Goal: Task Accomplishment & Management: Use online tool/utility

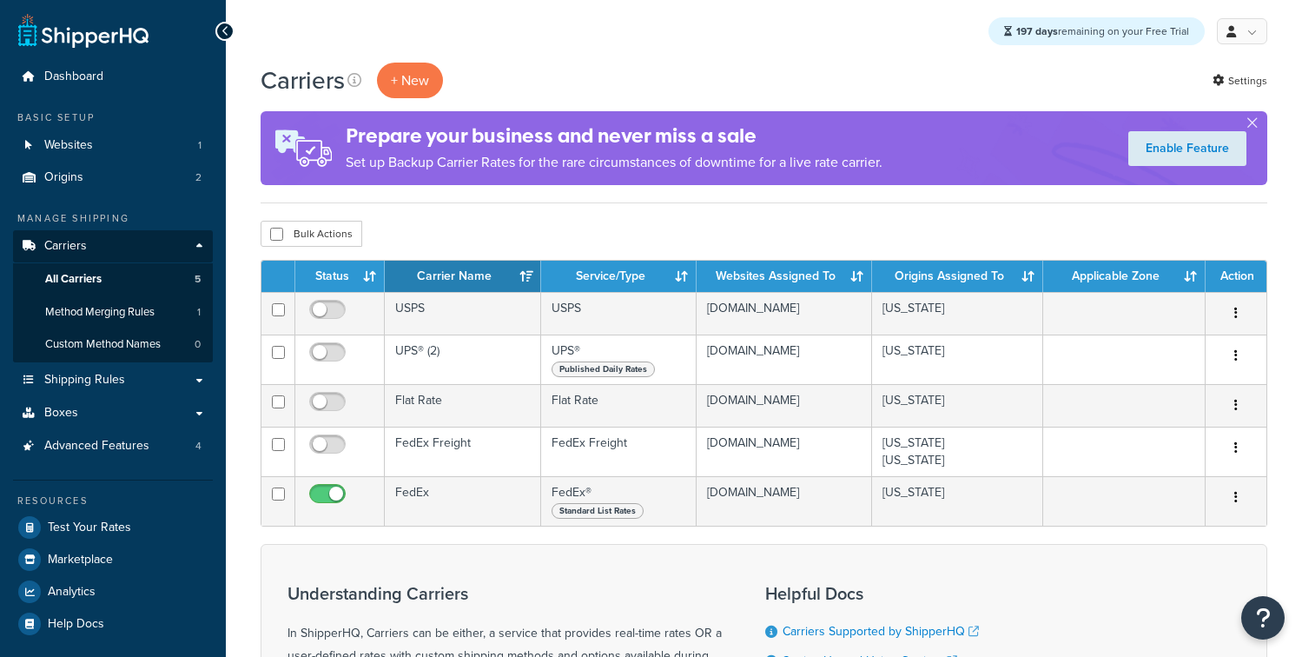
drag, startPoint x: 0, startPoint y: 0, endPoint x: 442, endPoint y: 501, distance: 668.2
click at [442, 501] on td "FedEx" at bounding box center [463, 501] width 156 height 50
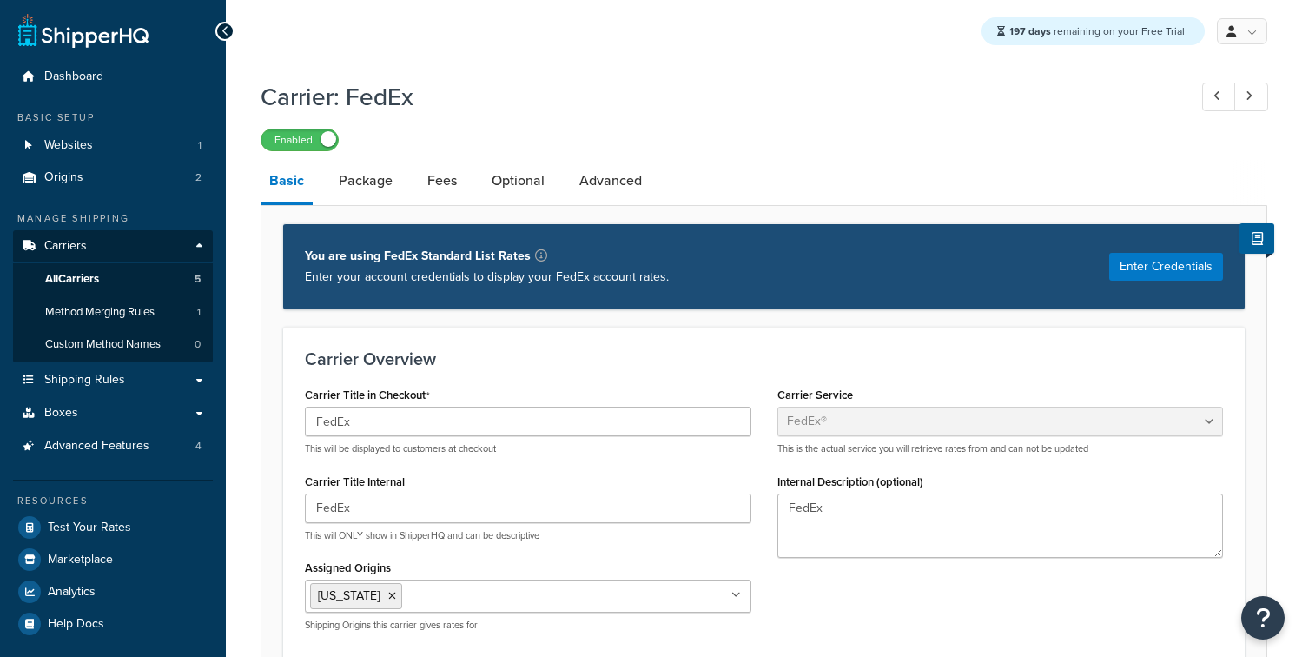
select select "fedEx"
select select "REGULAR_PICKUP"
select select "YOUR_PACKAGING"
click at [1143, 280] on button "Enter Credentials" at bounding box center [1166, 267] width 114 height 28
select select "US"
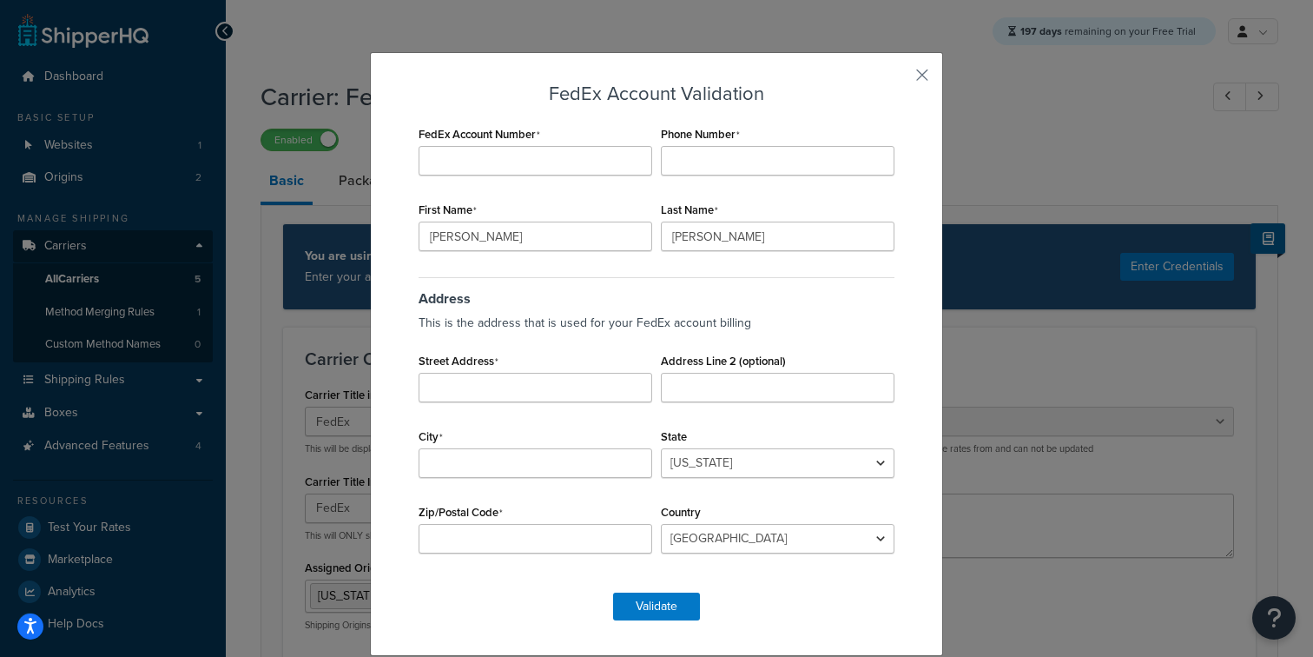
click at [307, 388] on div "FedEx Account Validation FedEx Account Number Phone Number First Name Laurie La…" at bounding box center [656, 328] width 1313 height 657
click at [798, 223] on input "Borowski" at bounding box center [778, 236] width 234 height 30
click at [525, 150] on input "FedEx Account Number" at bounding box center [536, 161] width 234 height 30
click at [899, 79] on button "button" at bounding box center [896, 81] width 4 height 4
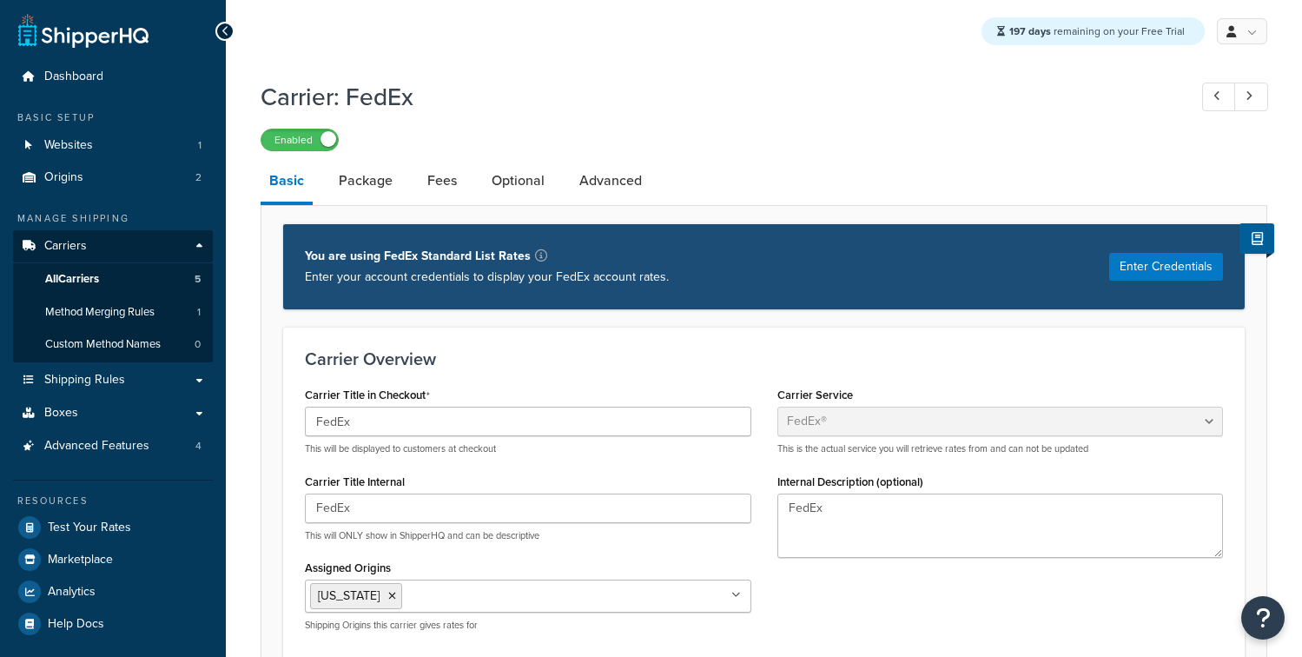
select select "fedEx"
select select "REGULAR_PICKUP"
select select "YOUR_PACKAGING"
click at [89, 284] on span "All Carriers" at bounding box center [72, 279] width 54 height 15
click at [94, 281] on span "All Carriers" at bounding box center [72, 279] width 54 height 15
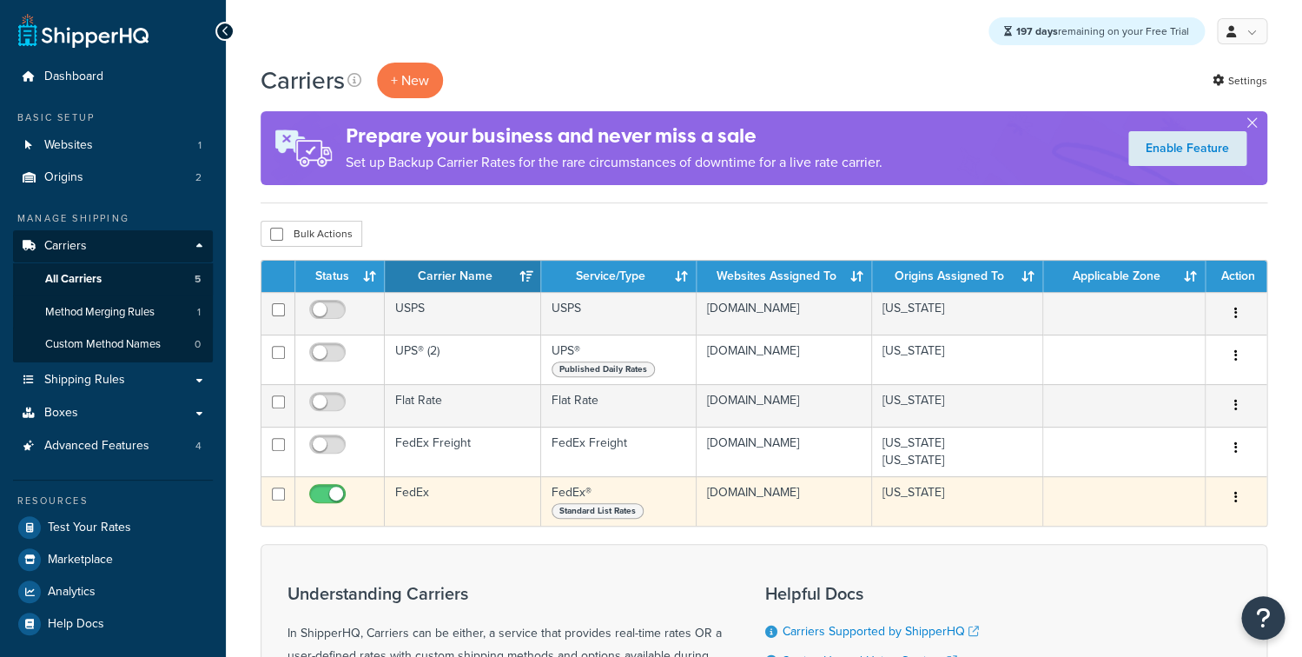
click at [421, 493] on td "FedEx" at bounding box center [463, 501] width 156 height 50
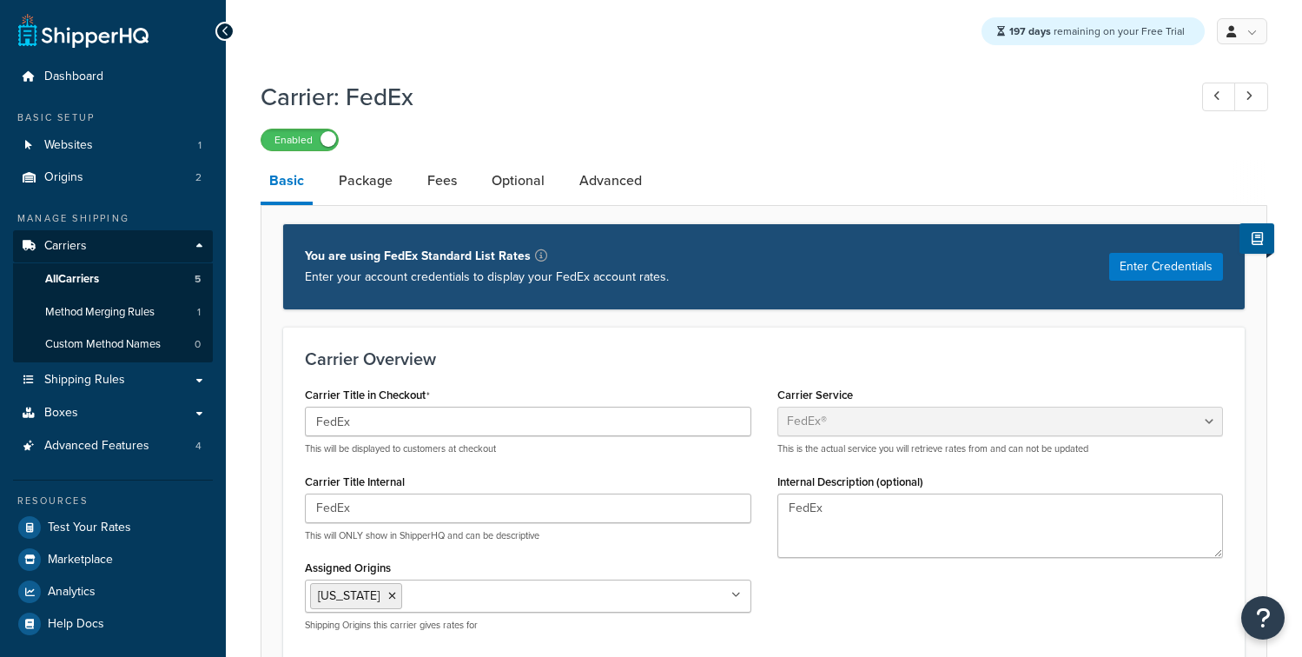
select select "fedEx"
select select "REGULAR_PICKUP"
select select "YOUR_PACKAGING"
click at [109, 270] on link "All Carriers 5" at bounding box center [113, 279] width 200 height 32
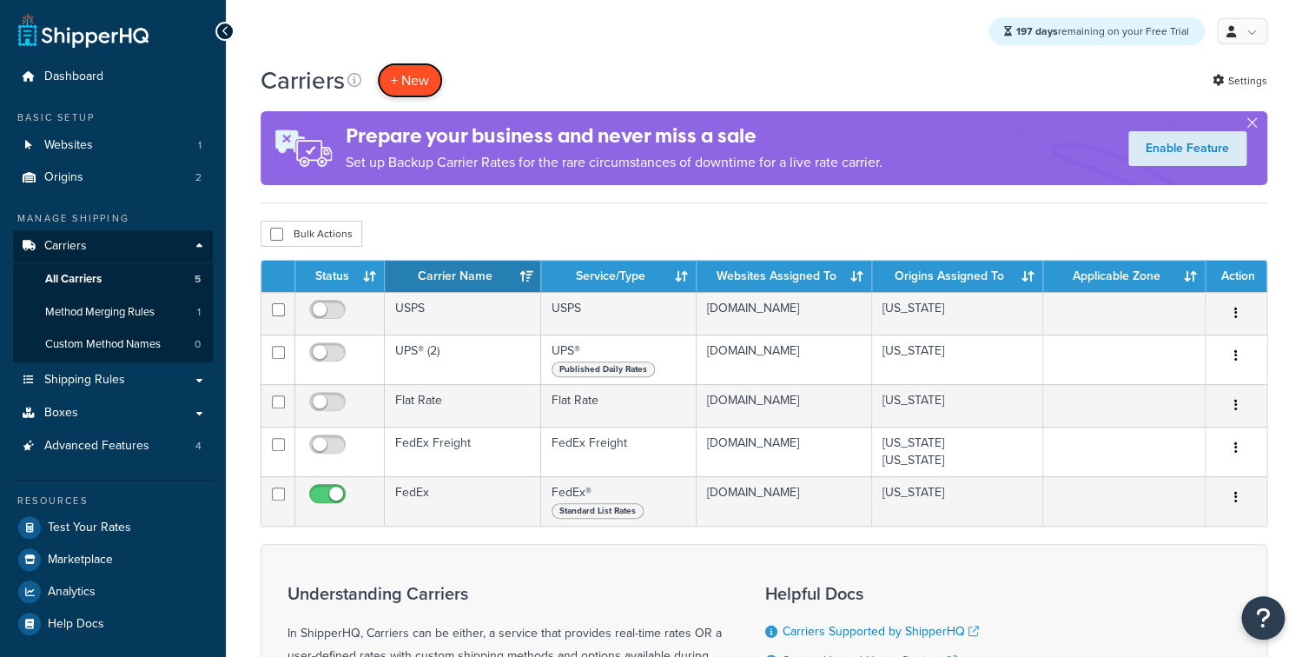
click at [410, 94] on button "+ New" at bounding box center [410, 81] width 66 height 36
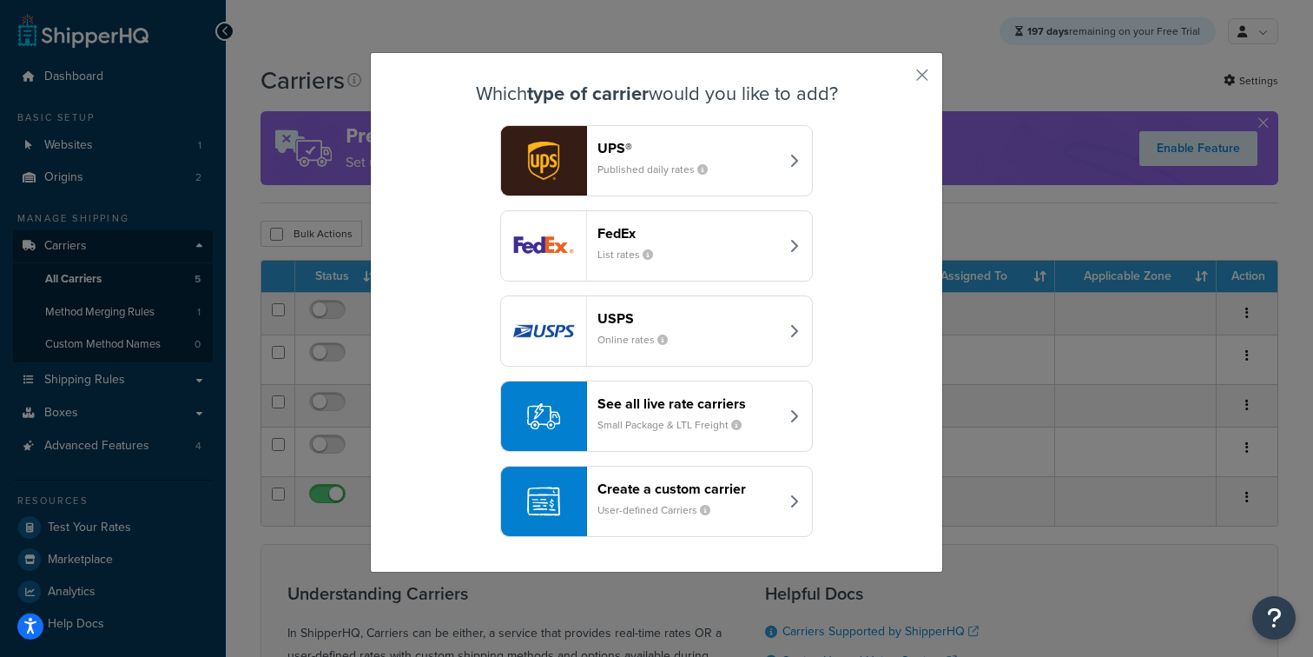
click at [676, 249] on div "FedEx List rates" at bounding box center [688, 246] width 182 height 42
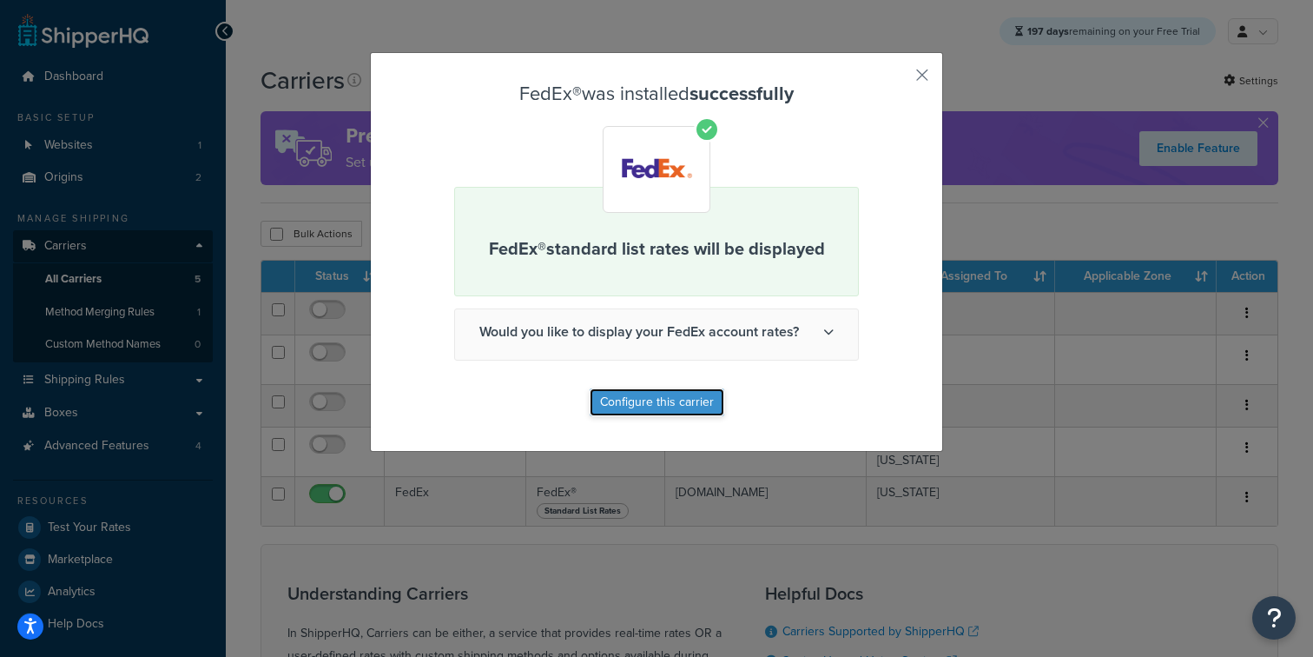
click at [630, 405] on button "Configure this carrier" at bounding box center [657, 402] width 135 height 28
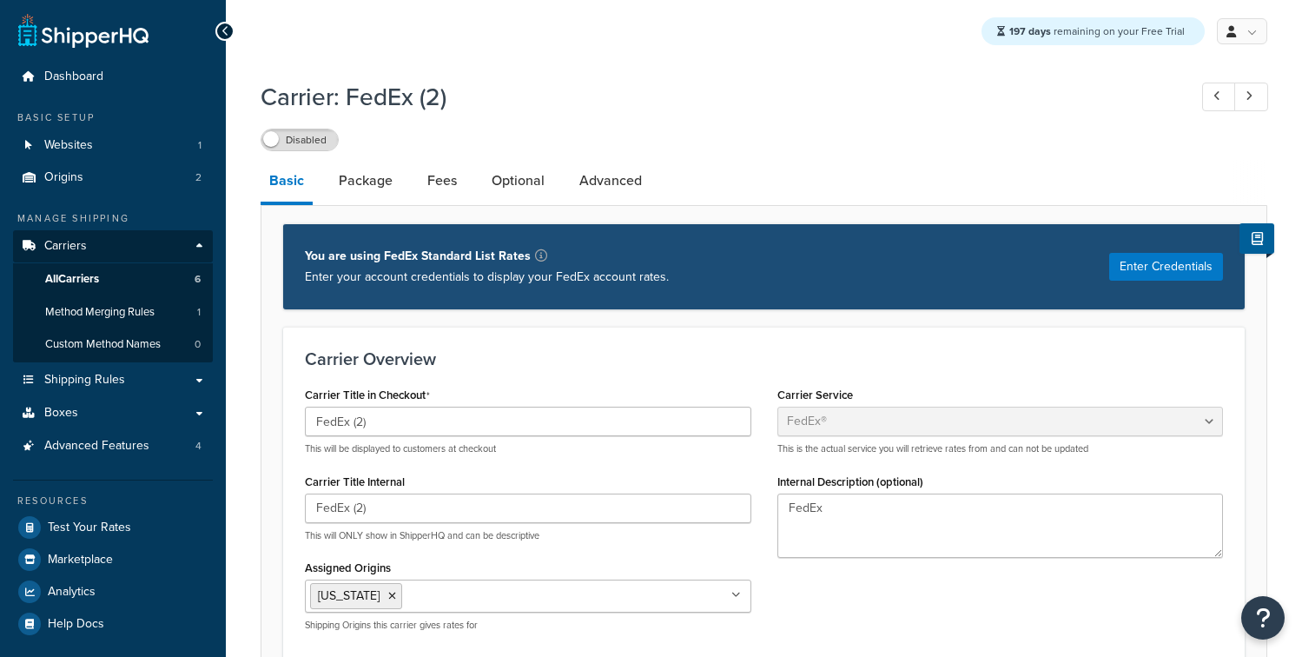
select select "fedEx"
select select "REGULAR_PICKUP"
select select "YOUR_PACKAGING"
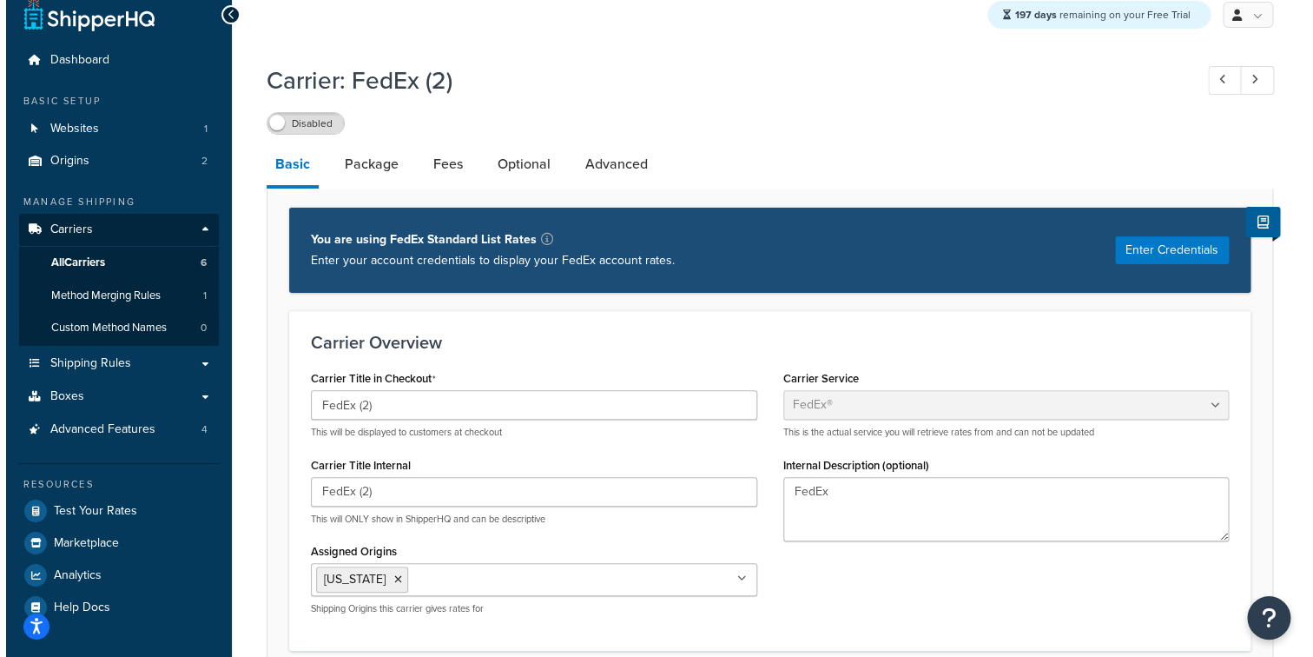
scroll to position [28, 0]
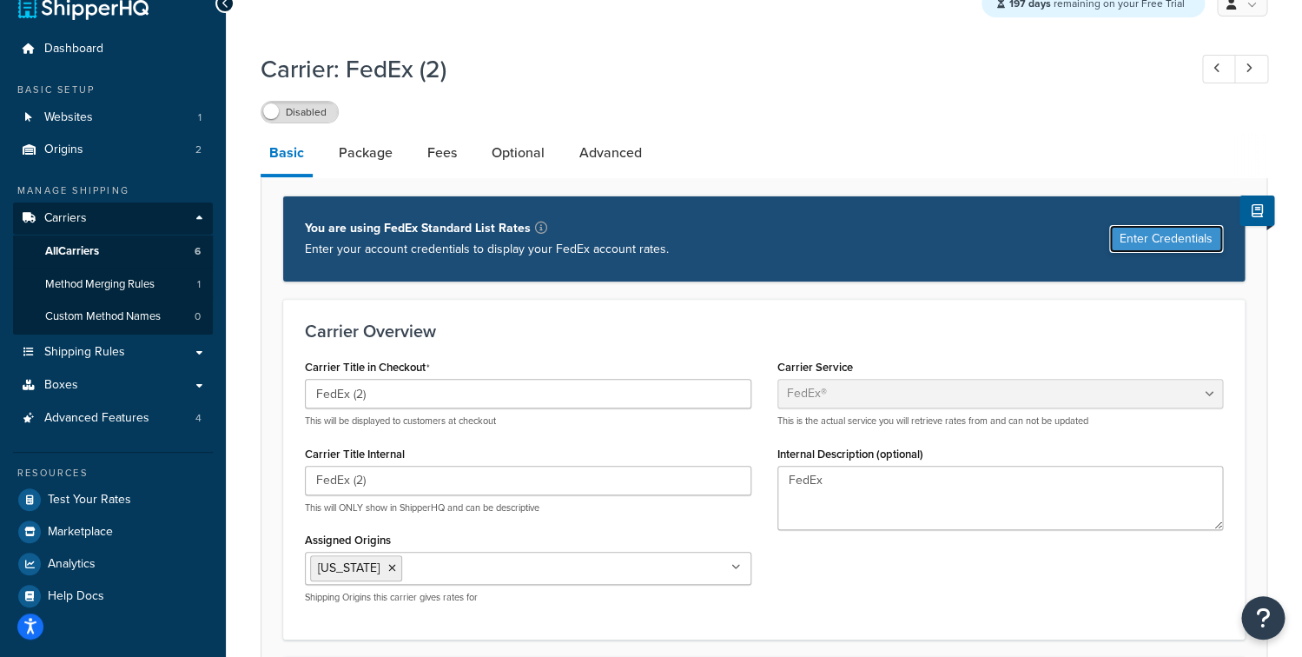
click at [1134, 240] on button "Enter Credentials" at bounding box center [1166, 239] width 114 height 28
select select "US"
